Goal: Communication & Community: Answer question/provide support

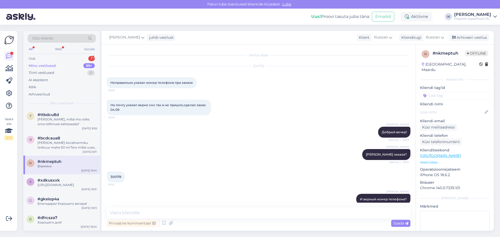
scroll to position [167, 0]
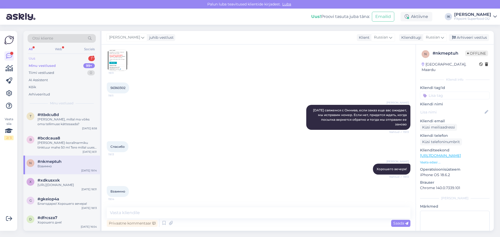
click at [67, 60] on div "Uus 1" at bounding box center [62, 58] width 68 height 7
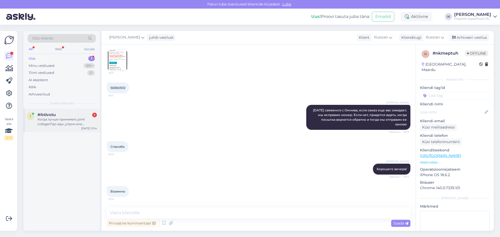
click at [60, 131] on div "i #it4lvotu 1 Когда лучше принимать joint collagen?до еды ,утром или вечером? […" at bounding box center [61, 120] width 77 height 23
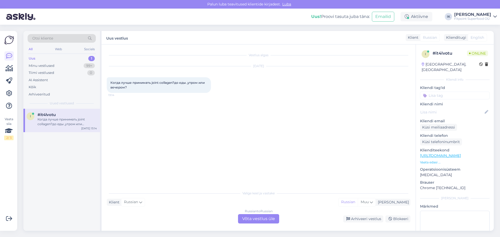
click at [251, 218] on div "Russian to Russian Võta vestlus üle" at bounding box center [258, 218] width 41 height 9
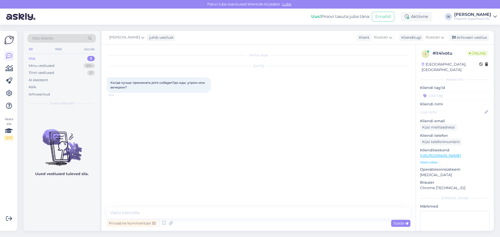
click at [250, 219] on div "Privaatne kommentaar Saada" at bounding box center [259, 224] width 304 height 10
click at [248, 211] on textarea at bounding box center [259, 213] width 304 height 11
type textarea "з"
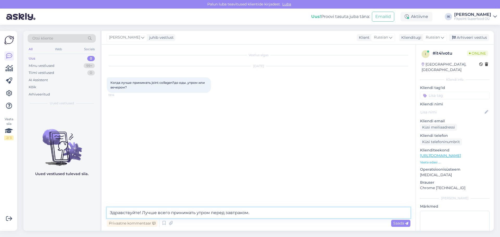
type textarea "Здравствуйте! Лучше всего принимать утром перед завтраком."
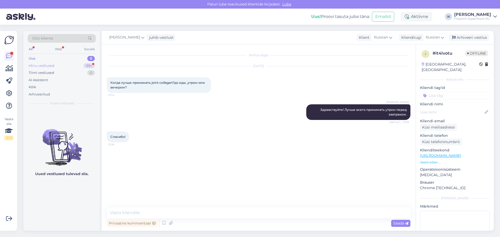
click at [69, 66] on div "Minu vestlused 99+" at bounding box center [62, 65] width 68 height 7
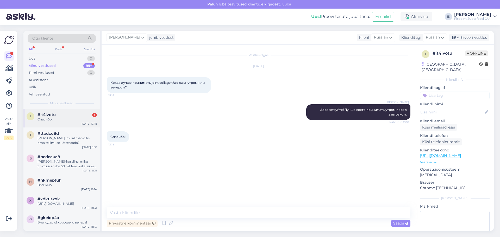
click at [61, 123] on div "i #it4lvotu 1 Спасибо! [DATE] 13:18" at bounding box center [61, 118] width 77 height 19
